Goal: Download file/media

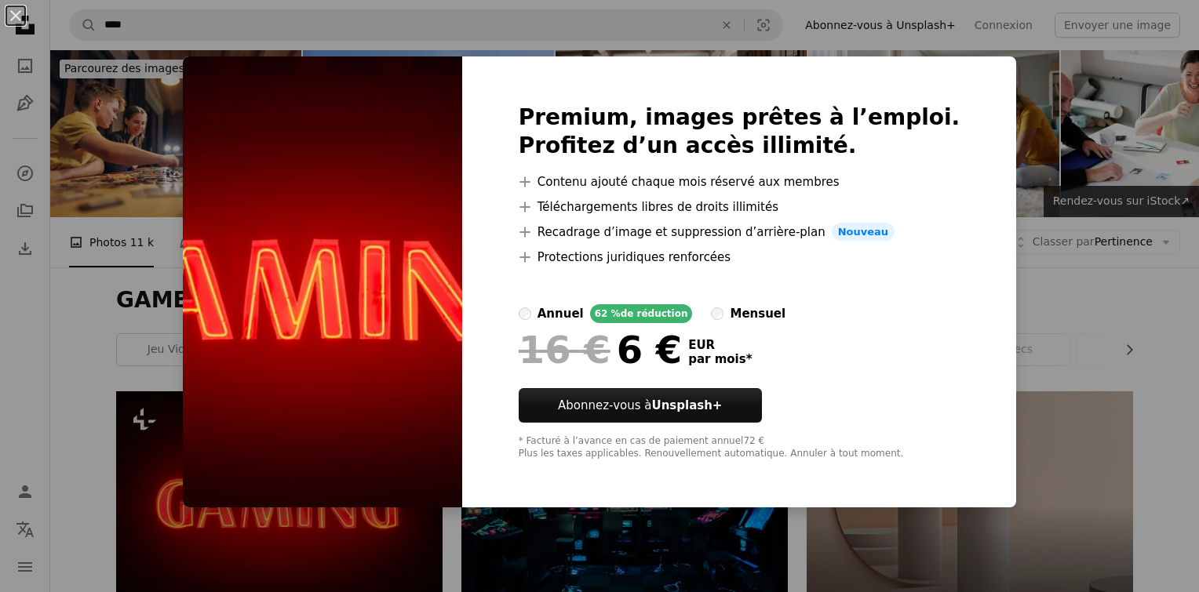
click at [98, 216] on div "An X shape Premium, images prêtes à l’emploi. Profitez d’un accès illimité. A p…" at bounding box center [599, 296] width 1199 height 592
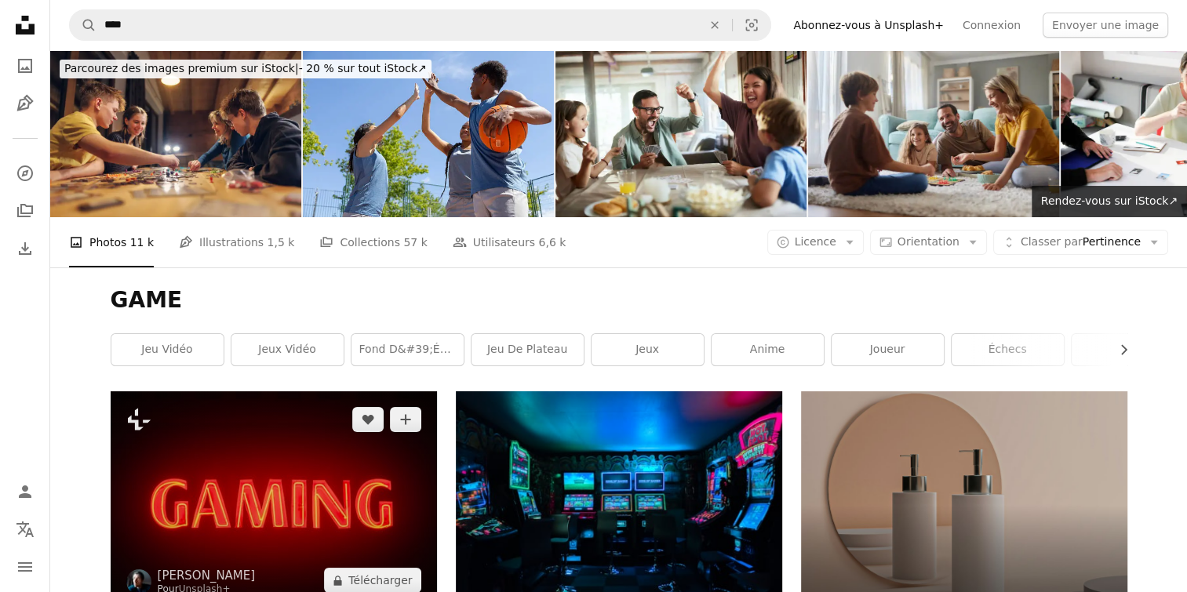
drag, startPoint x: 337, startPoint y: 351, endPoint x: 242, endPoint y: 347, distance: 94.2
click at [242, 391] on img at bounding box center [274, 499] width 326 height 217
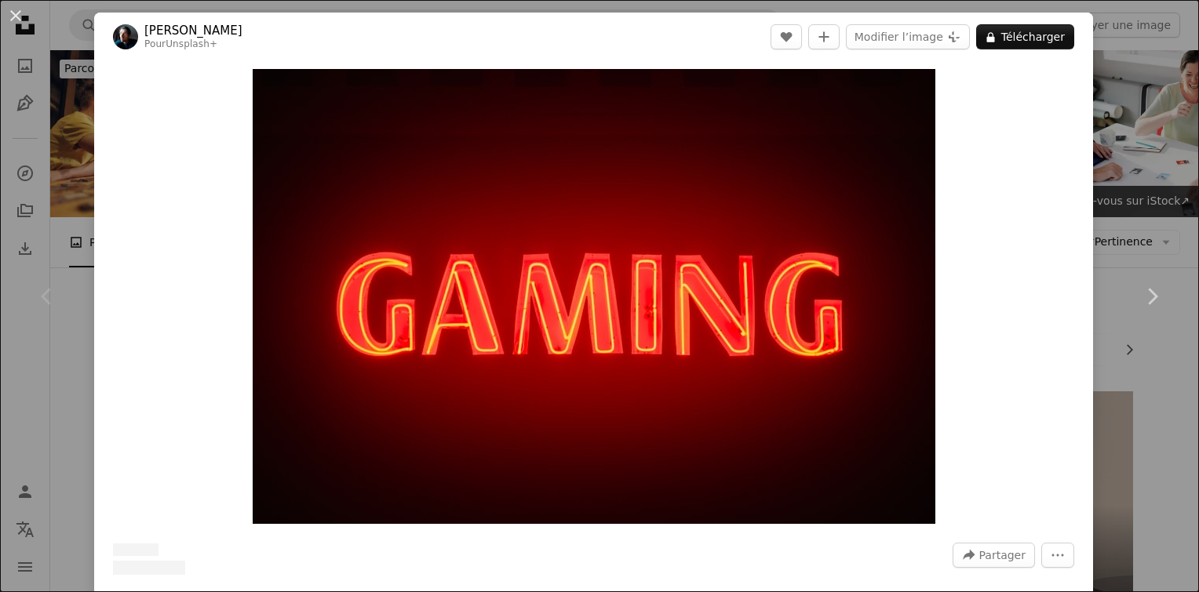
click at [242, 347] on div "Zoom in" at bounding box center [593, 296] width 999 height 471
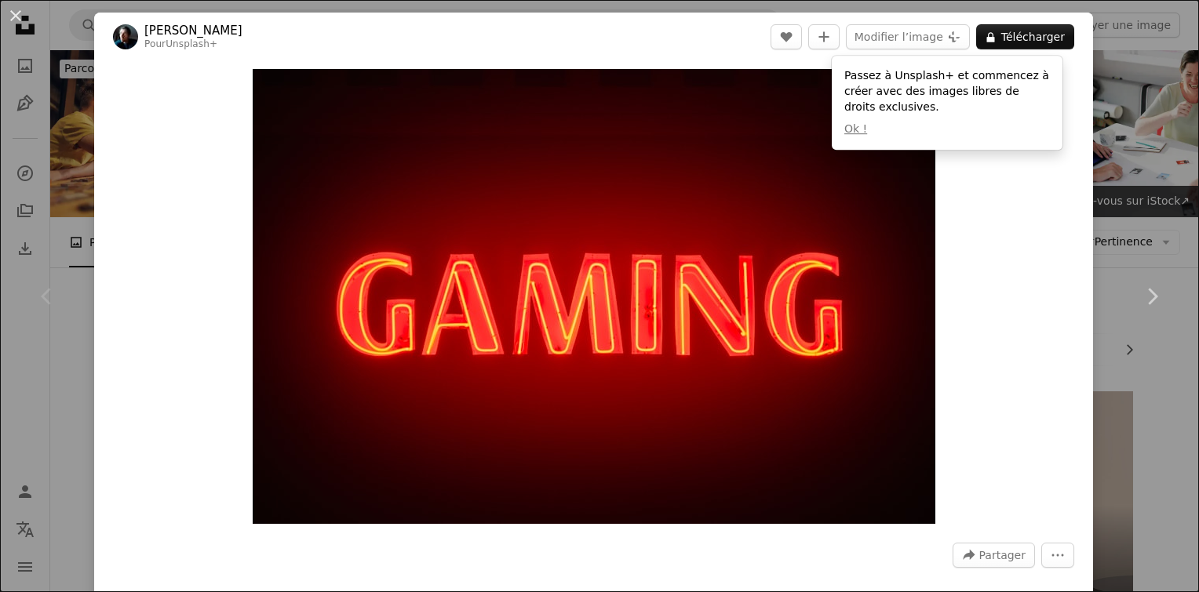
click at [17, 13] on button "An X shape" at bounding box center [15, 15] width 19 height 19
